Goal: Find specific page/section

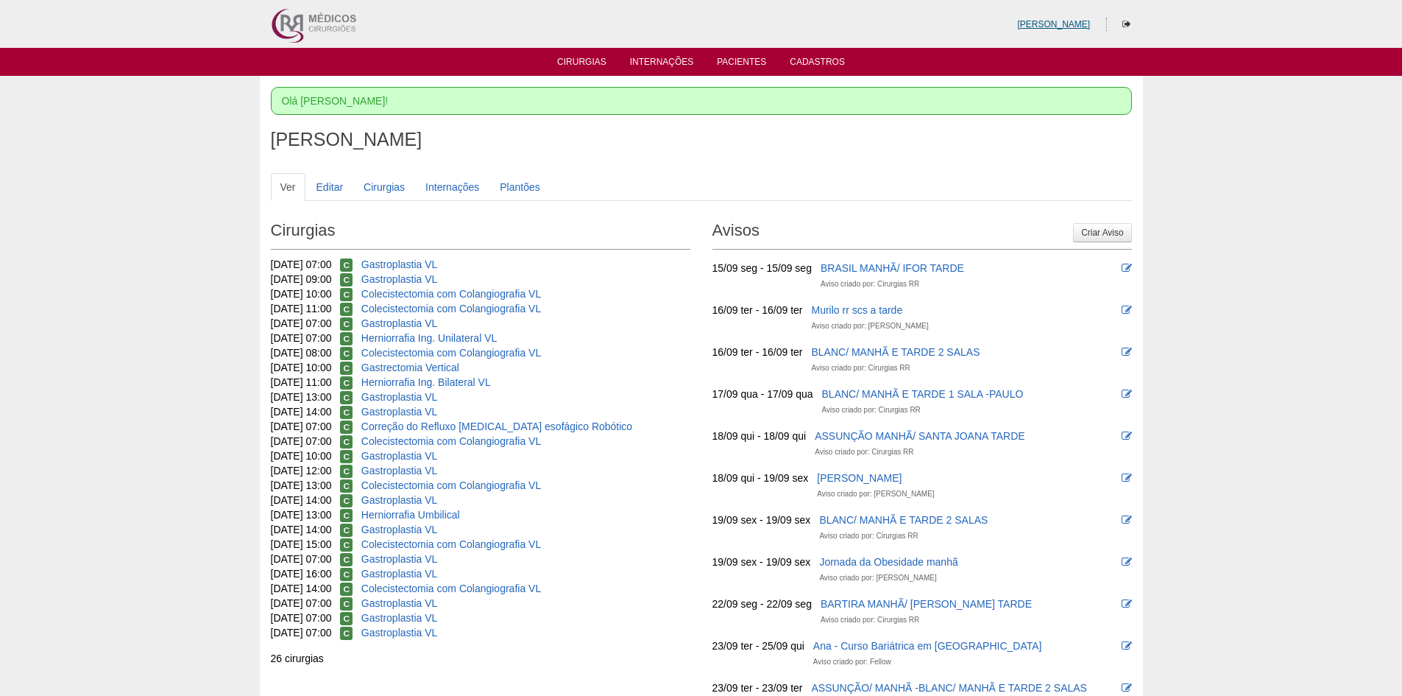
click at [1061, 23] on link "[PERSON_NAME]" at bounding box center [1053, 24] width 73 height 10
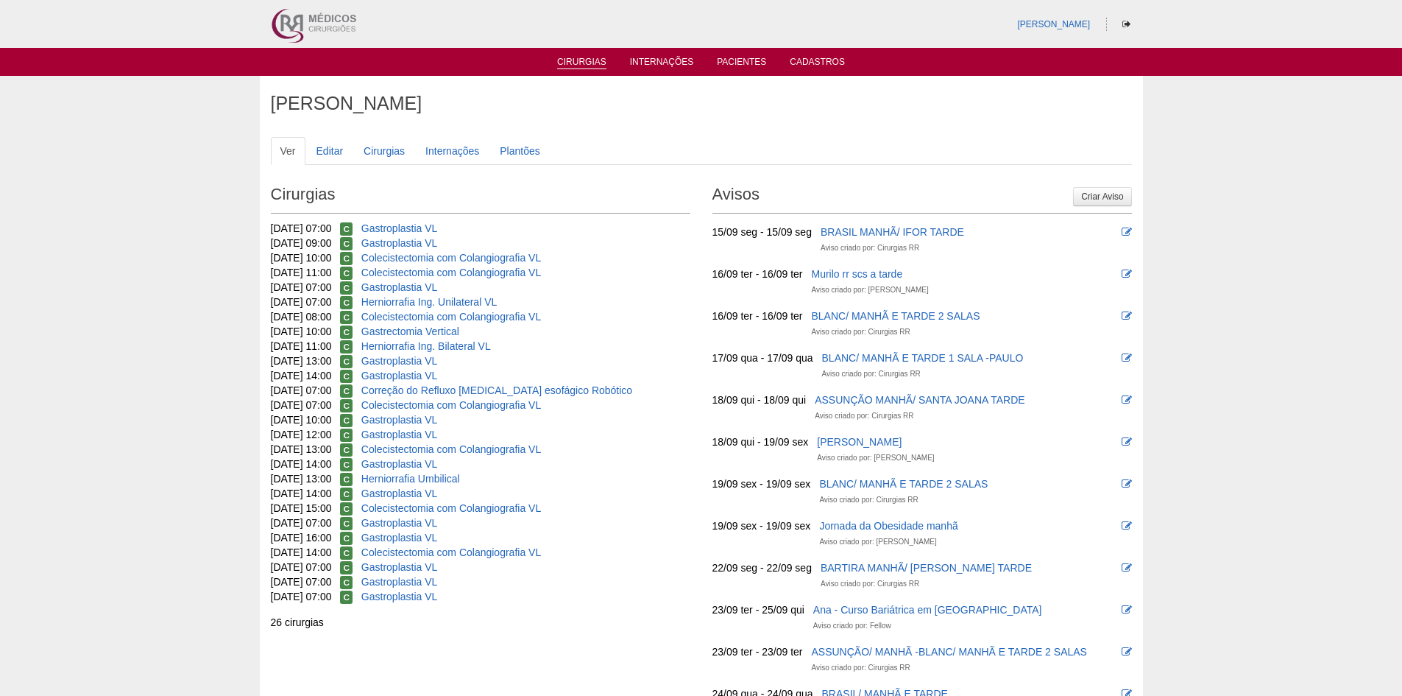
click at [581, 60] on link "Cirurgias" at bounding box center [581, 63] width 49 height 13
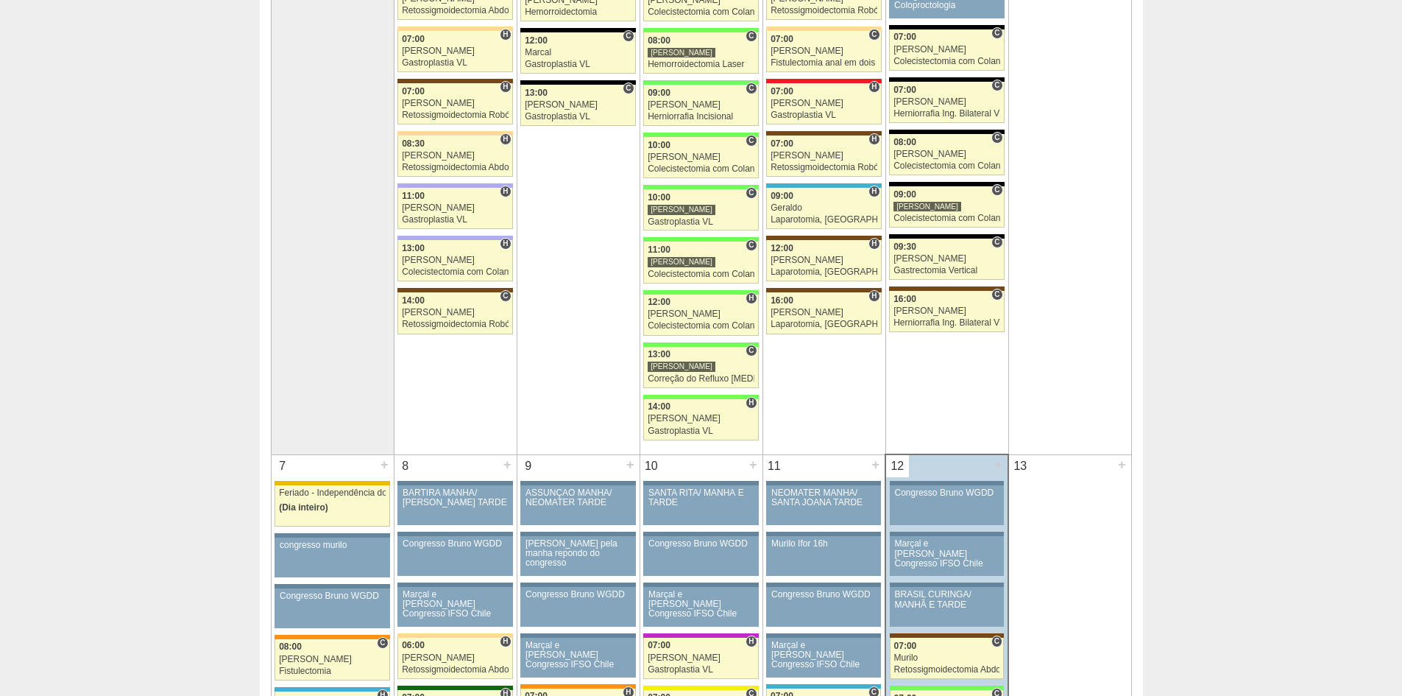
scroll to position [221, 0]
